Goal: Check status: Check status

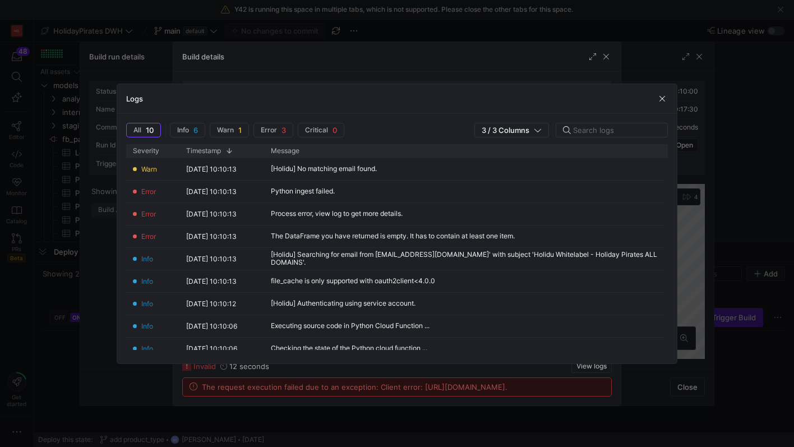
scroll to position [101, 0]
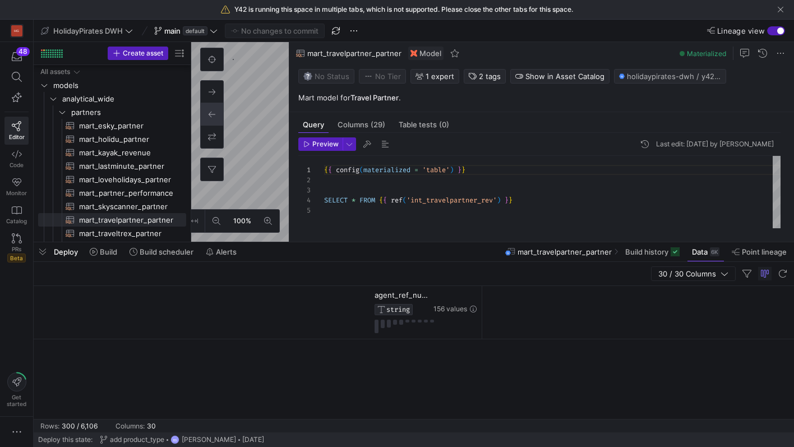
scroll to position [0, 1187]
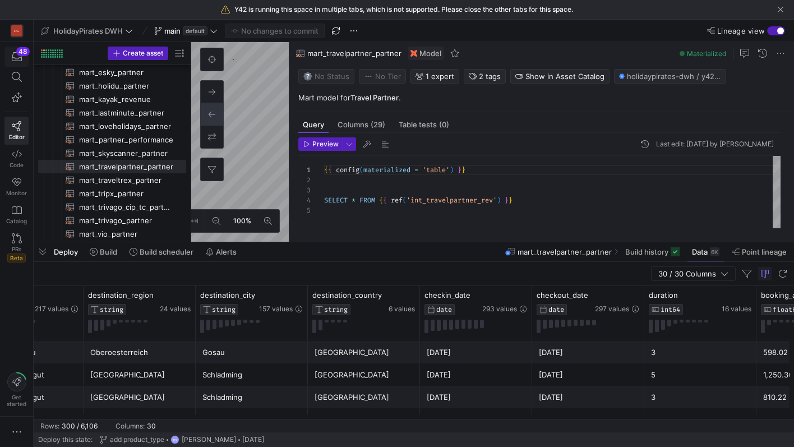
click at [16, 58] on icon "button" at bounding box center [17, 56] width 10 height 9
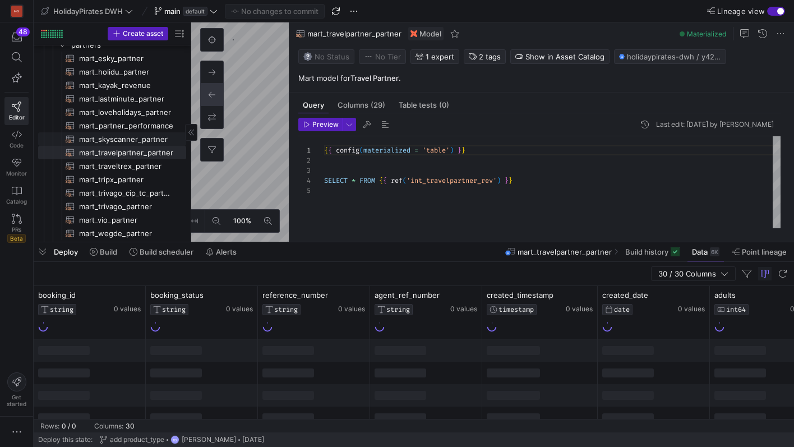
scroll to position [50, 0]
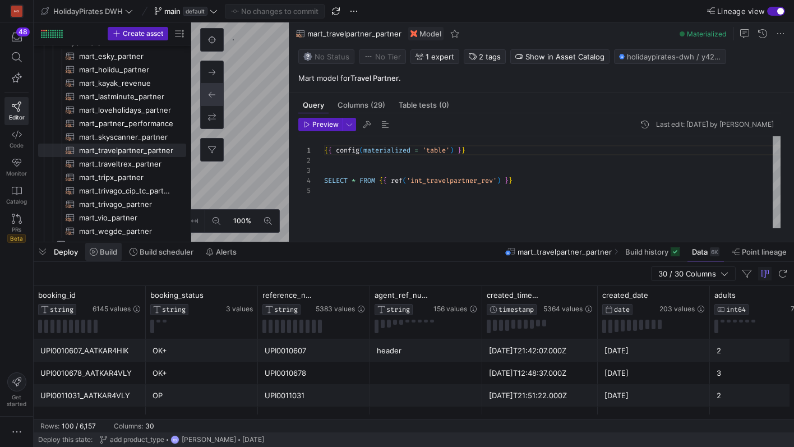
click at [107, 248] on span "Build" at bounding box center [108, 251] width 17 height 9
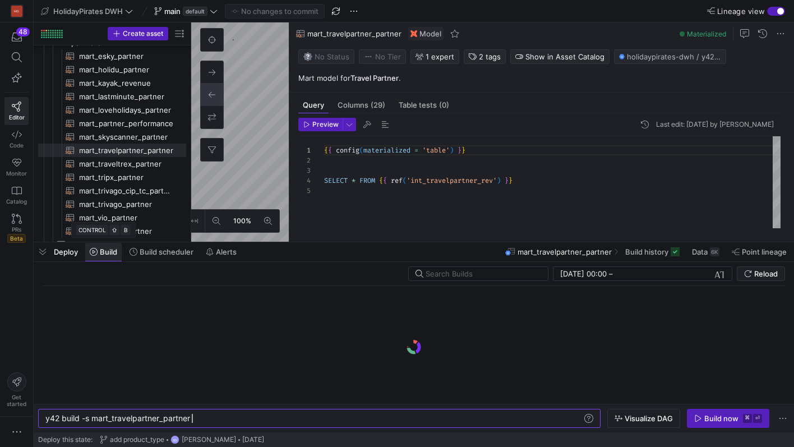
scroll to position [0, 146]
click at [168, 250] on span "Build scheduler" at bounding box center [167, 251] width 54 height 9
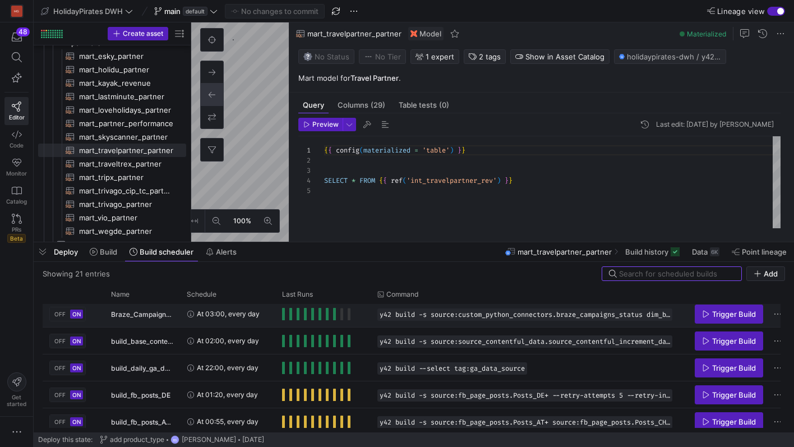
scroll to position [63, 0]
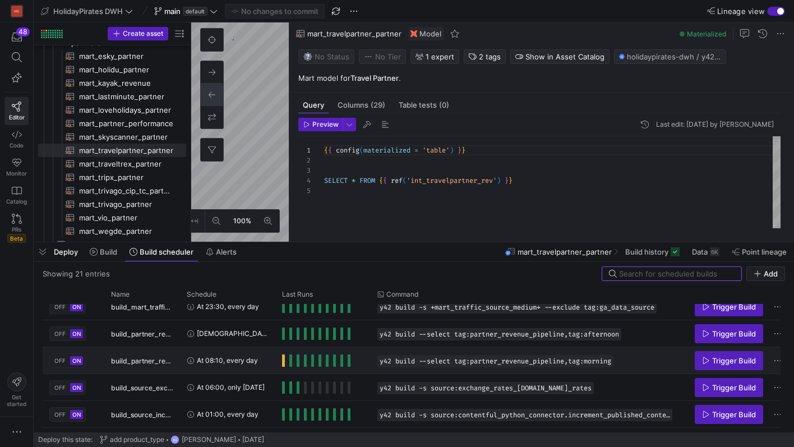
click at [240, 366] on span "At 08:10, every day" at bounding box center [227, 360] width 61 height 26
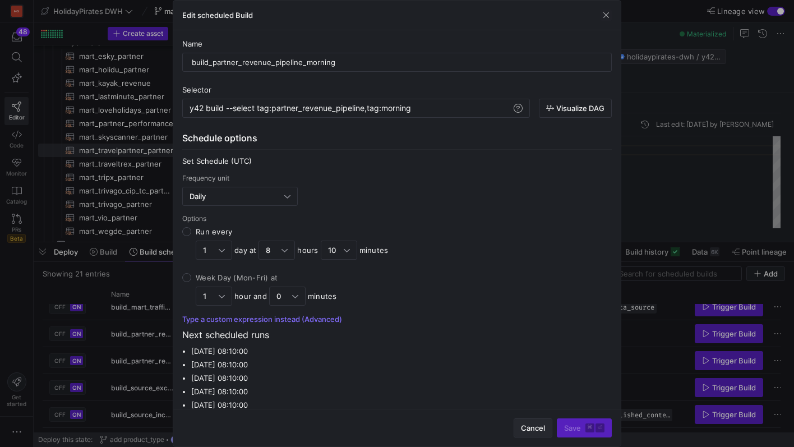
click at [536, 424] on span "Cancel" at bounding box center [533, 428] width 24 height 9
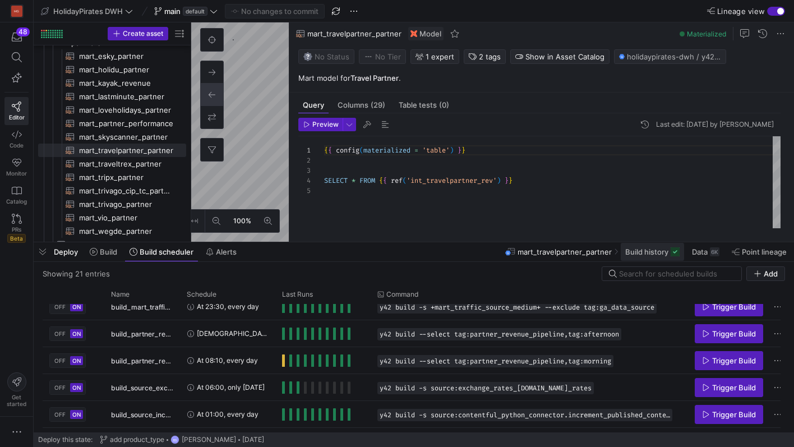
click at [635, 246] on span at bounding box center [652, 252] width 63 height 18
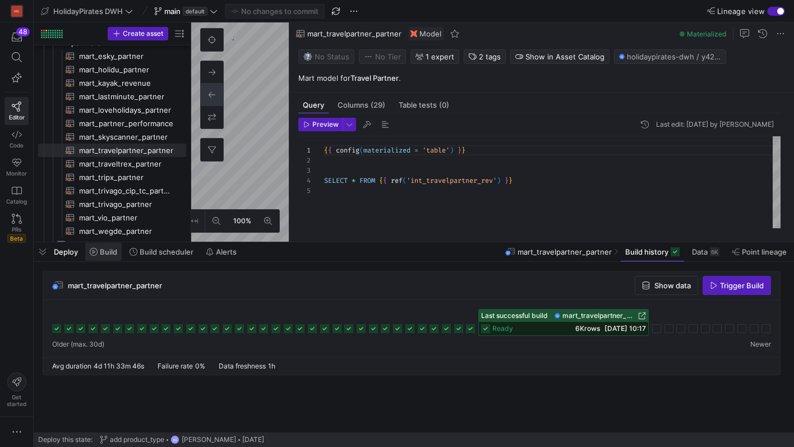
click at [107, 253] on span "Build" at bounding box center [108, 251] width 17 height 9
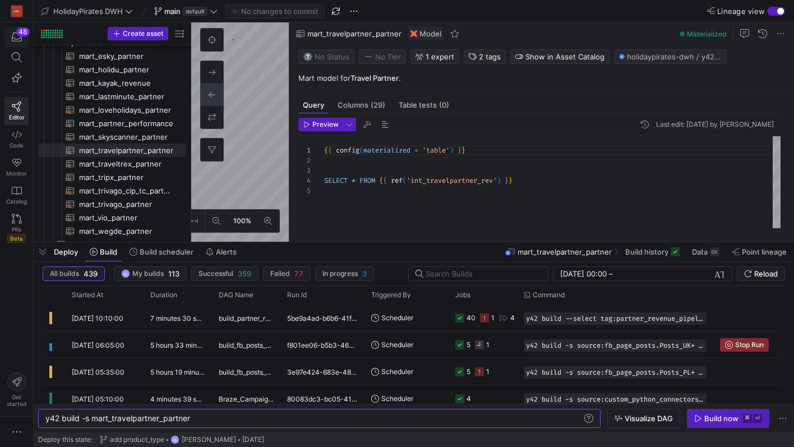
click at [20, 31] on div "48" at bounding box center [22, 31] width 13 height 9
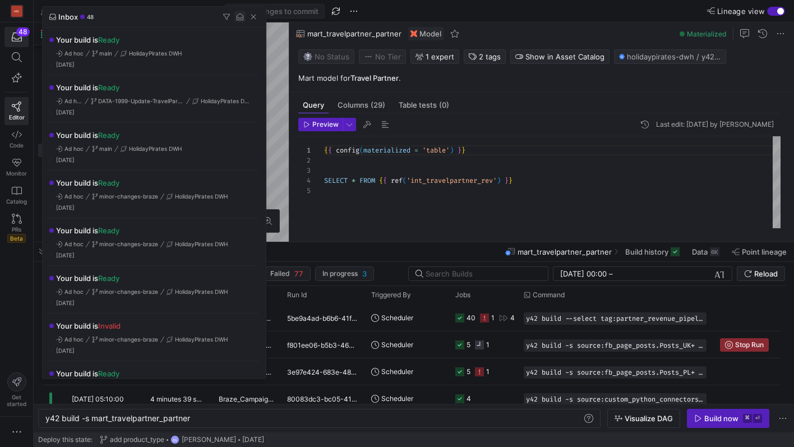
click at [237, 19] on span "button" at bounding box center [239, 16] width 11 height 11
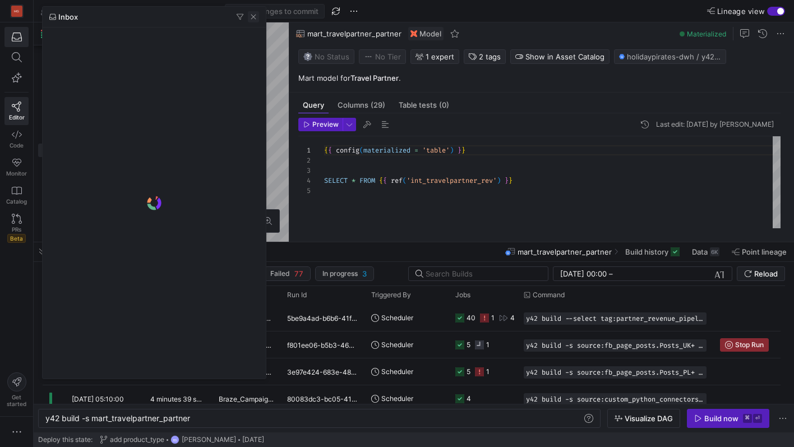
click at [253, 19] on span "button" at bounding box center [253, 16] width 11 height 11
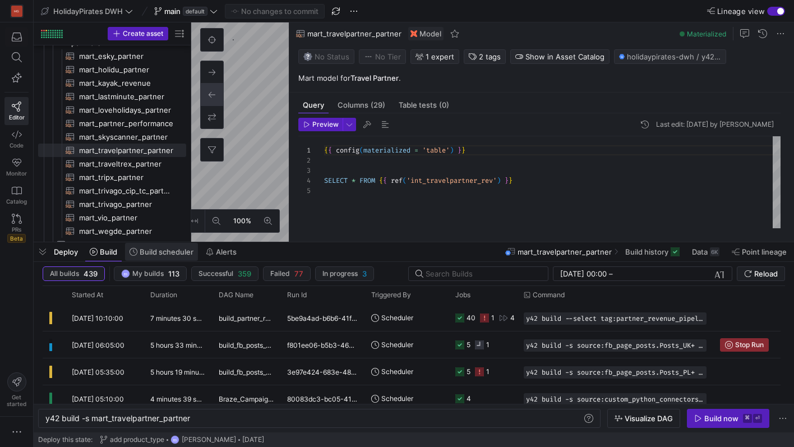
click at [169, 252] on span "Build scheduler" at bounding box center [167, 251] width 54 height 9
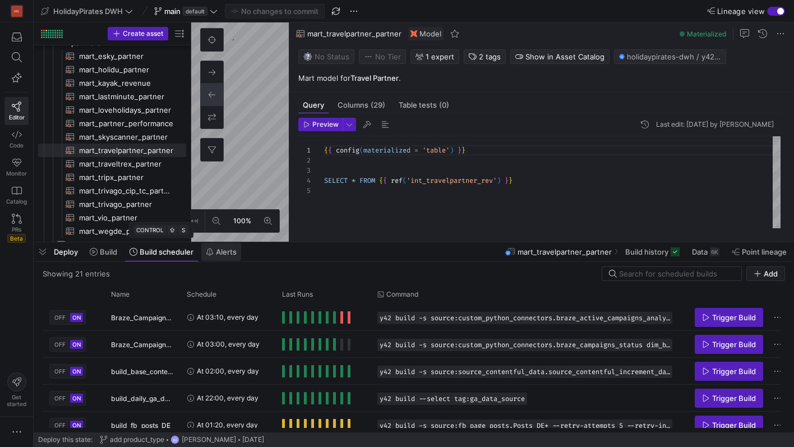
click at [217, 251] on span "Alerts" at bounding box center [226, 251] width 21 height 9
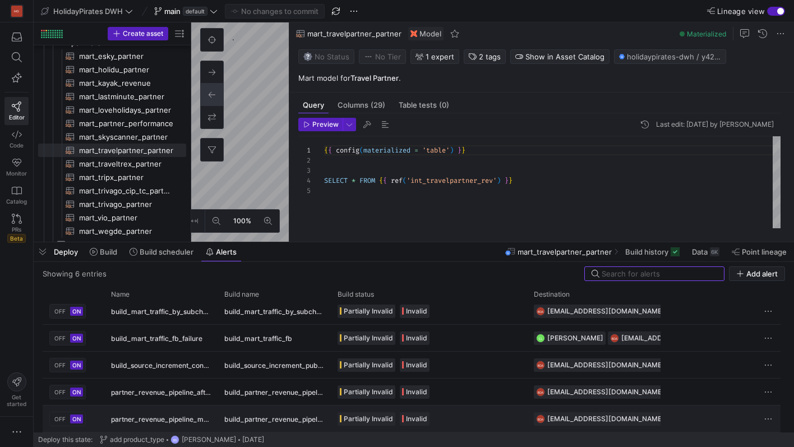
click at [185, 417] on div "partner_revenue_pipeline_morning_failure" at bounding box center [160, 419] width 113 height 26
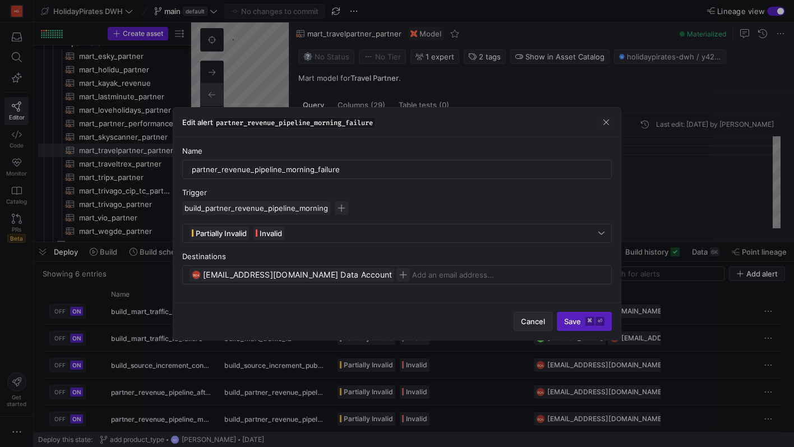
click at [529, 324] on span "Cancel" at bounding box center [533, 321] width 24 height 9
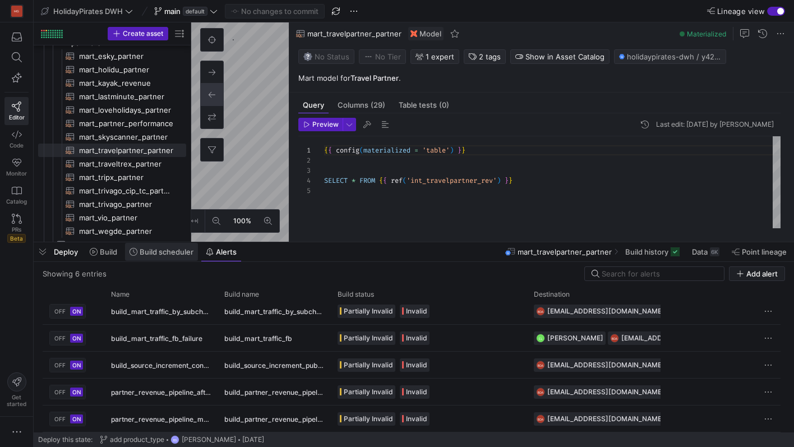
click at [158, 253] on span "Build scheduler" at bounding box center [167, 251] width 54 height 9
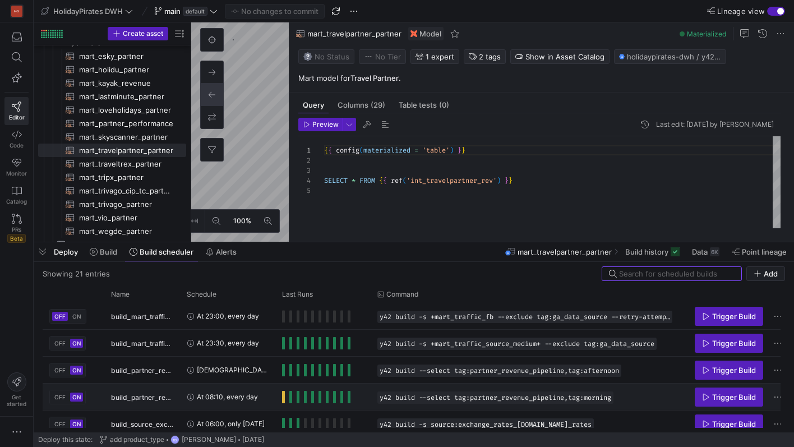
click at [205, 396] on span "At 08:10, every day" at bounding box center [227, 397] width 61 height 26
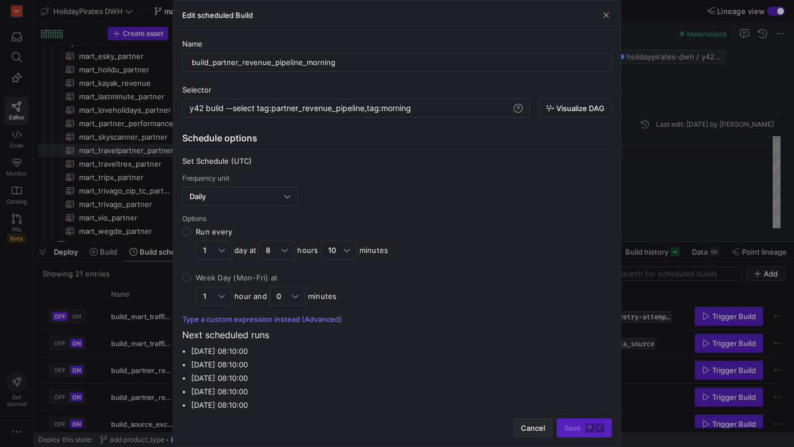
click at [538, 425] on span "Cancel" at bounding box center [533, 428] width 24 height 9
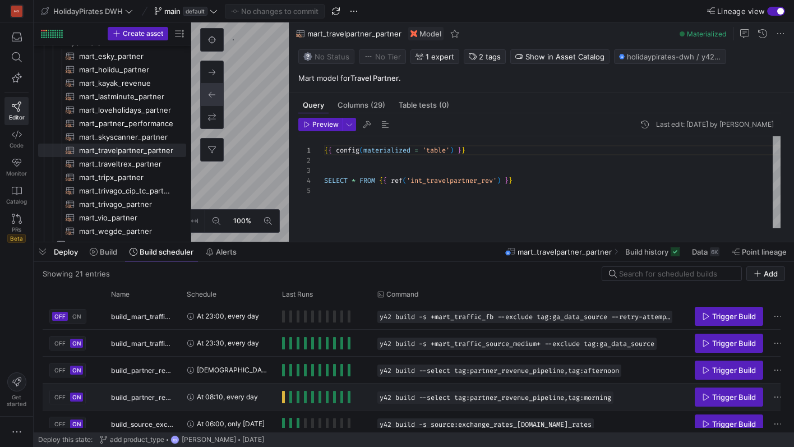
click at [284, 397] on span "Press SPACE to select this row." at bounding box center [283, 397] width 3 height 12
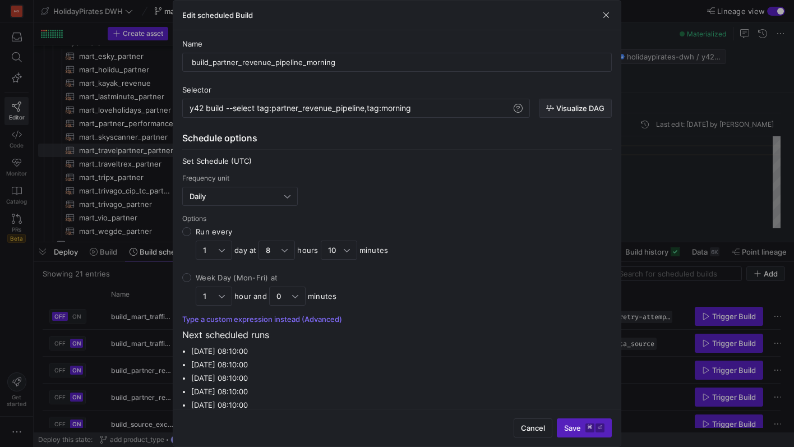
click at [559, 107] on span "Visualize DAG" at bounding box center [580, 108] width 48 height 9
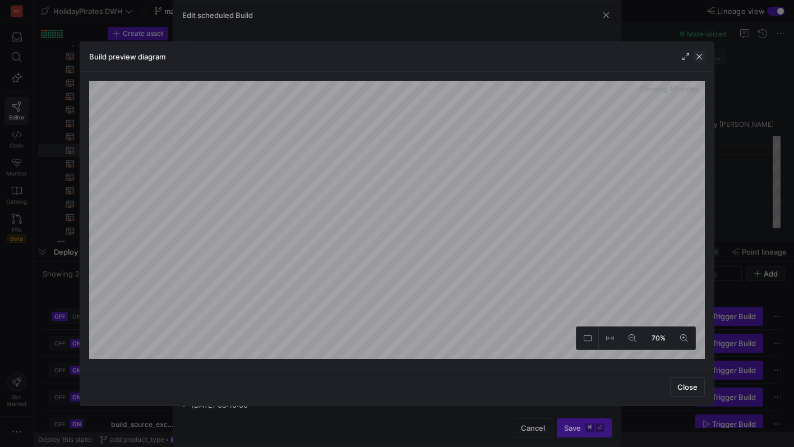
click at [703, 58] on span "button" at bounding box center [699, 56] width 11 height 11
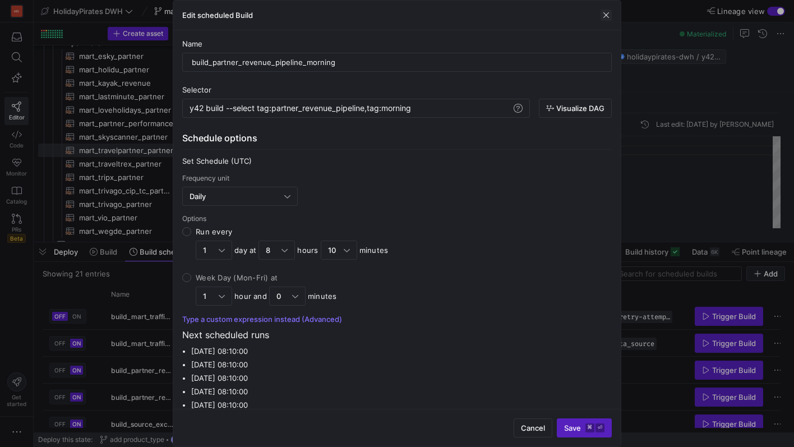
click at [604, 16] on span "button" at bounding box center [606, 15] width 11 height 11
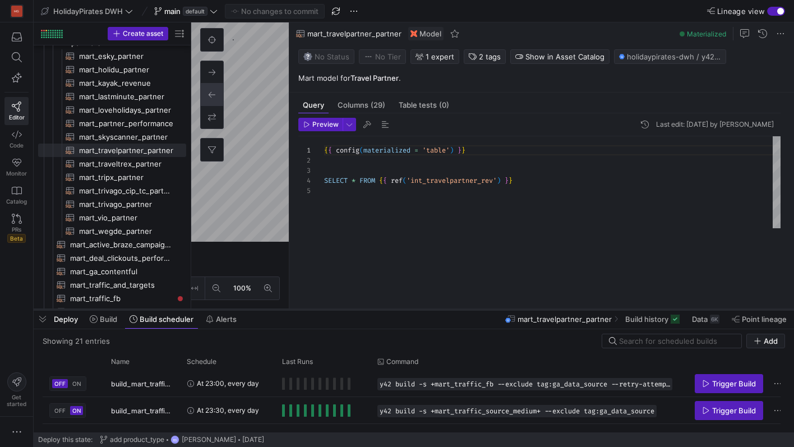
drag, startPoint x: 291, startPoint y: 243, endPoint x: 286, endPoint y: 310, distance: 66.4
click at [286, 310] on div at bounding box center [414, 309] width 761 height 4
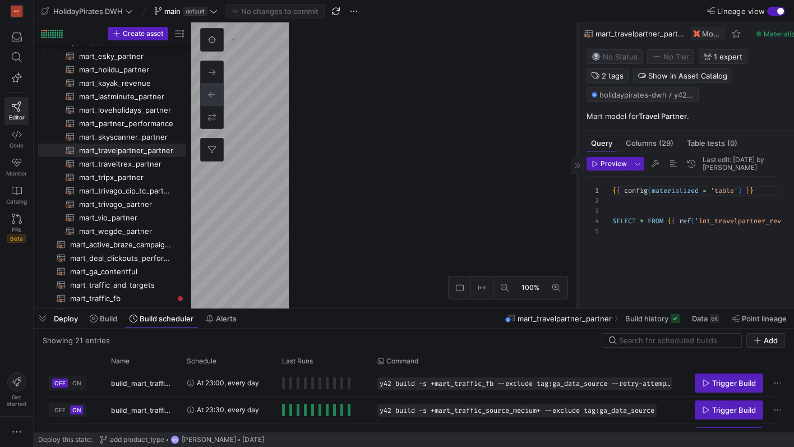
drag, startPoint x: 289, startPoint y: 75, endPoint x: 578, endPoint y: 102, distance: 290.1
click at [578, 103] on div at bounding box center [577, 165] width 1 height 286
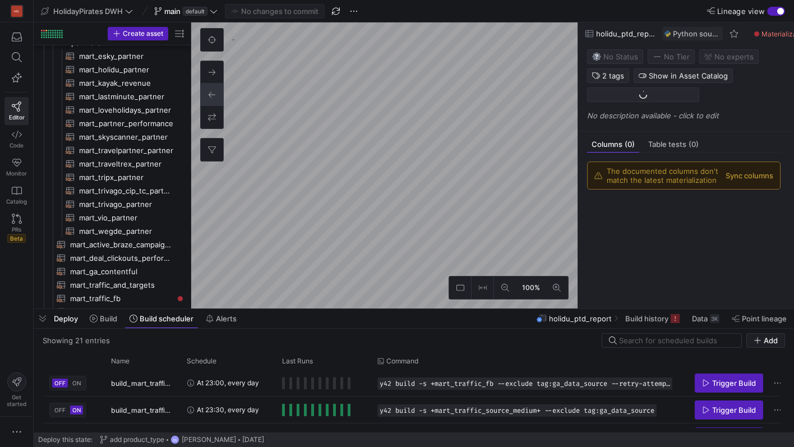
scroll to position [895, 0]
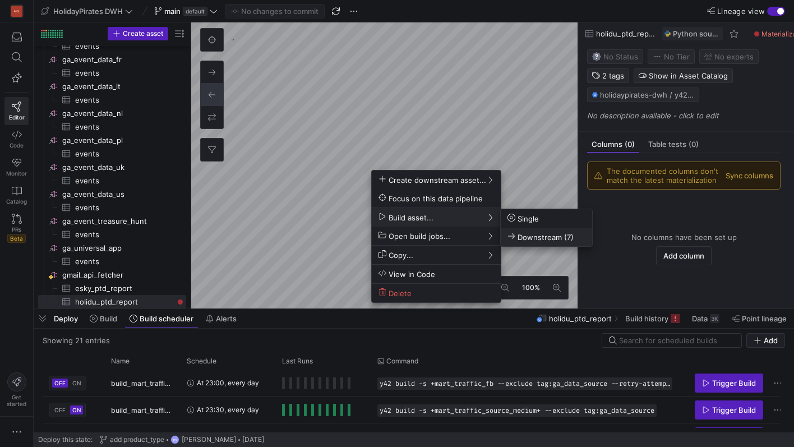
click at [516, 235] on span "Downstream (7)" at bounding box center [541, 237] width 66 height 10
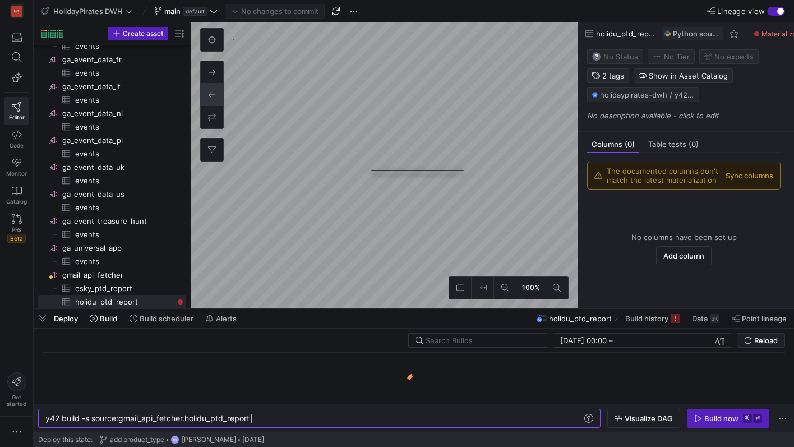
scroll to position [0, 206]
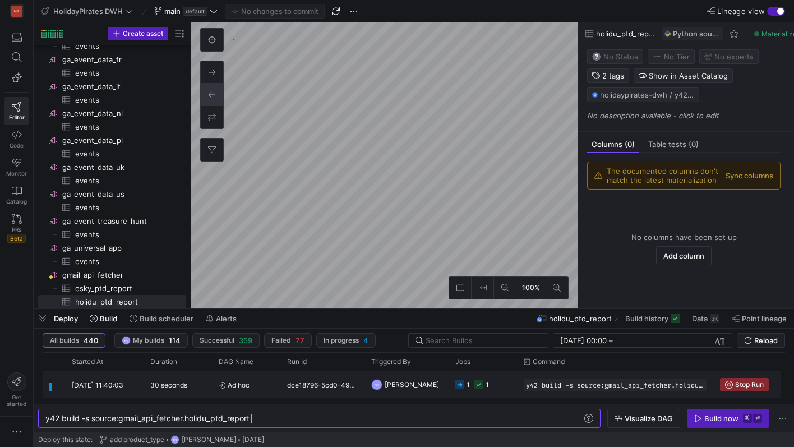
click at [343, 387] on div "dce18796-5cd0-49bf-a213-3cf82d772ac6" at bounding box center [322, 384] width 84 height 26
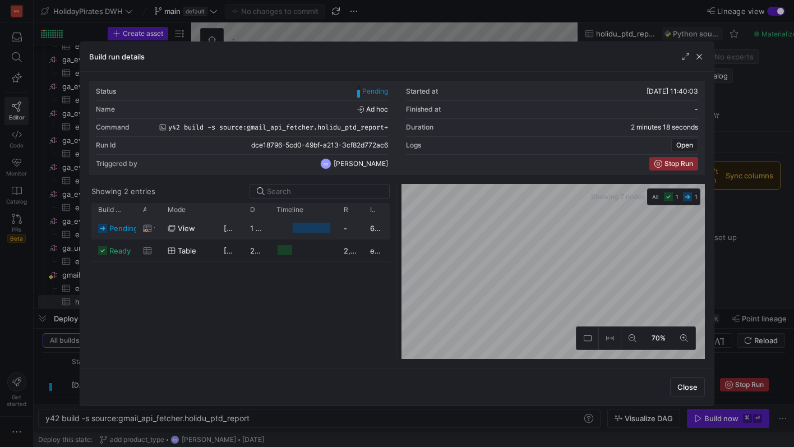
click at [171, 229] on icon "Press SPACE to select this row." at bounding box center [171, 228] width 7 height 6
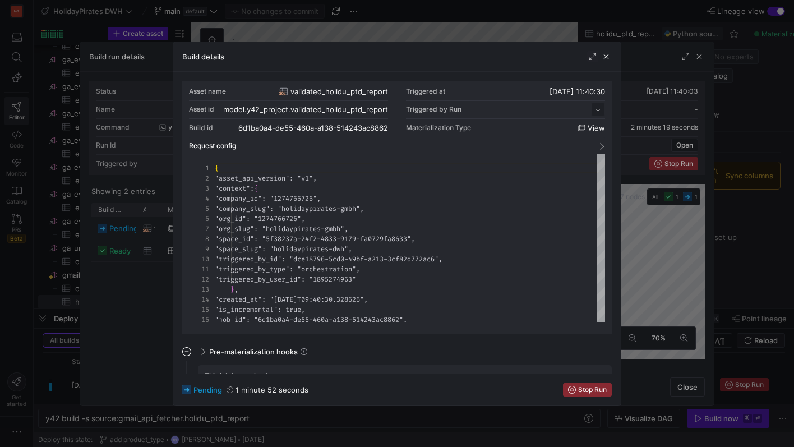
scroll to position [101, 0]
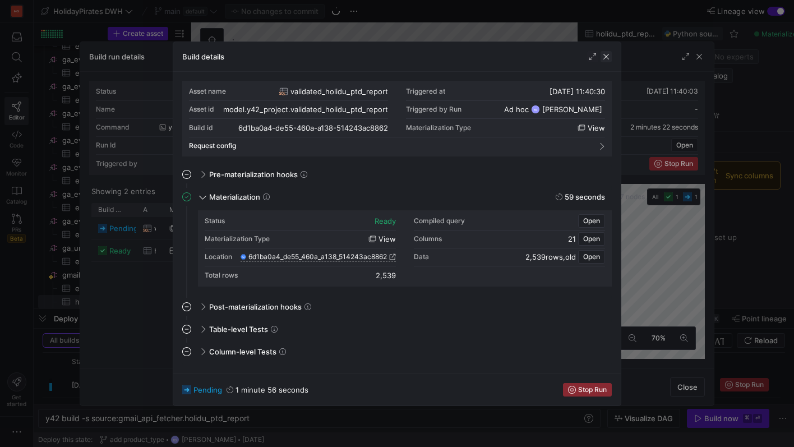
click at [605, 55] on span "button" at bounding box center [606, 56] width 11 height 11
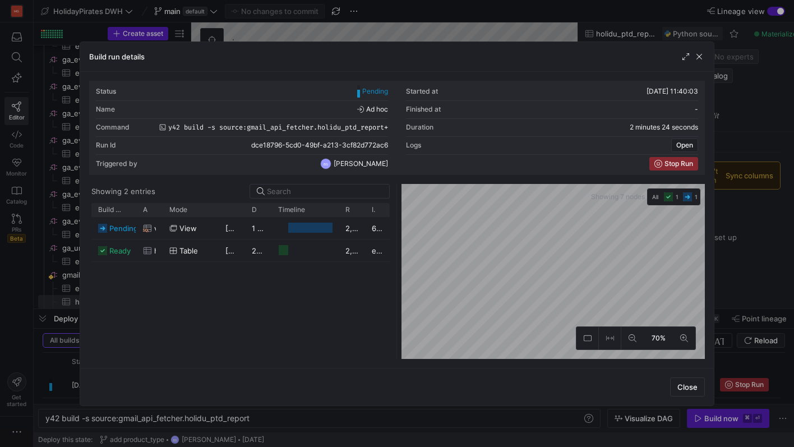
click at [693, 56] on div at bounding box center [692, 56] width 25 height 11
click at [696, 56] on span "button" at bounding box center [699, 56] width 11 height 11
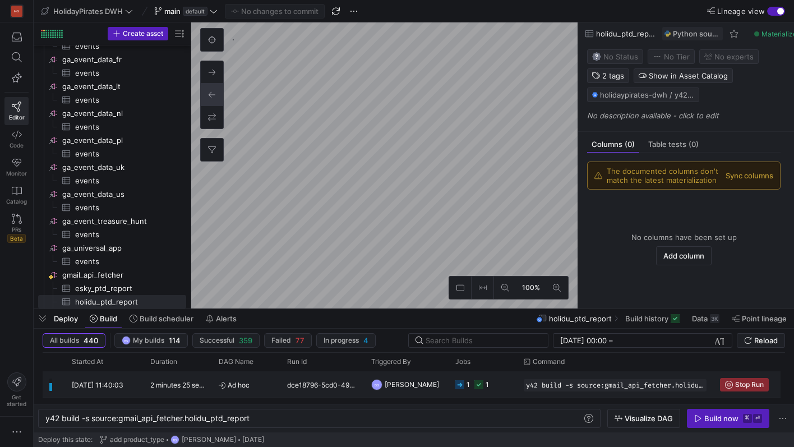
click at [270, 381] on span "Ad hoc" at bounding box center [246, 385] width 55 height 26
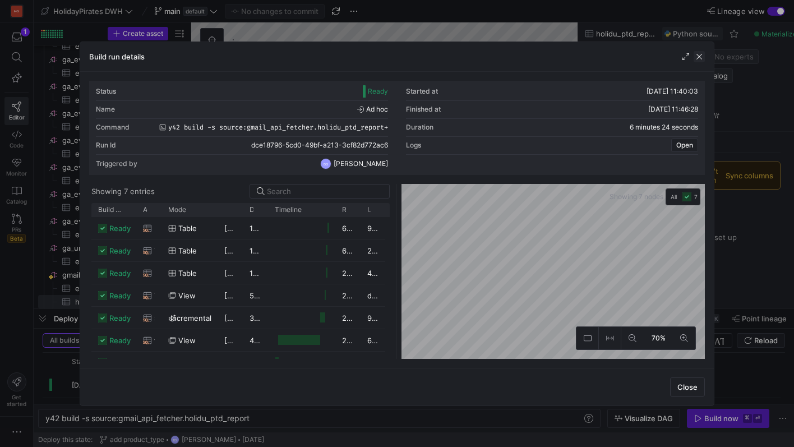
click at [698, 54] on span "button" at bounding box center [699, 56] width 11 height 11
